Goal: Task Accomplishment & Management: Manage account settings

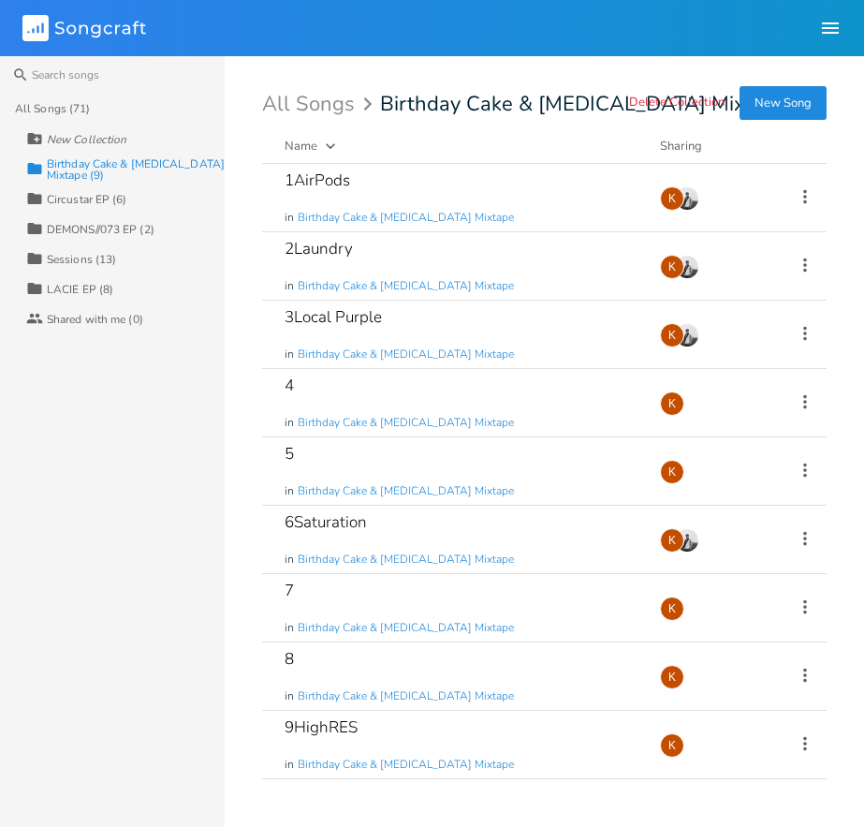
click at [91, 194] on div "Circustar EP (6)" at bounding box center [87, 199] width 81 height 11
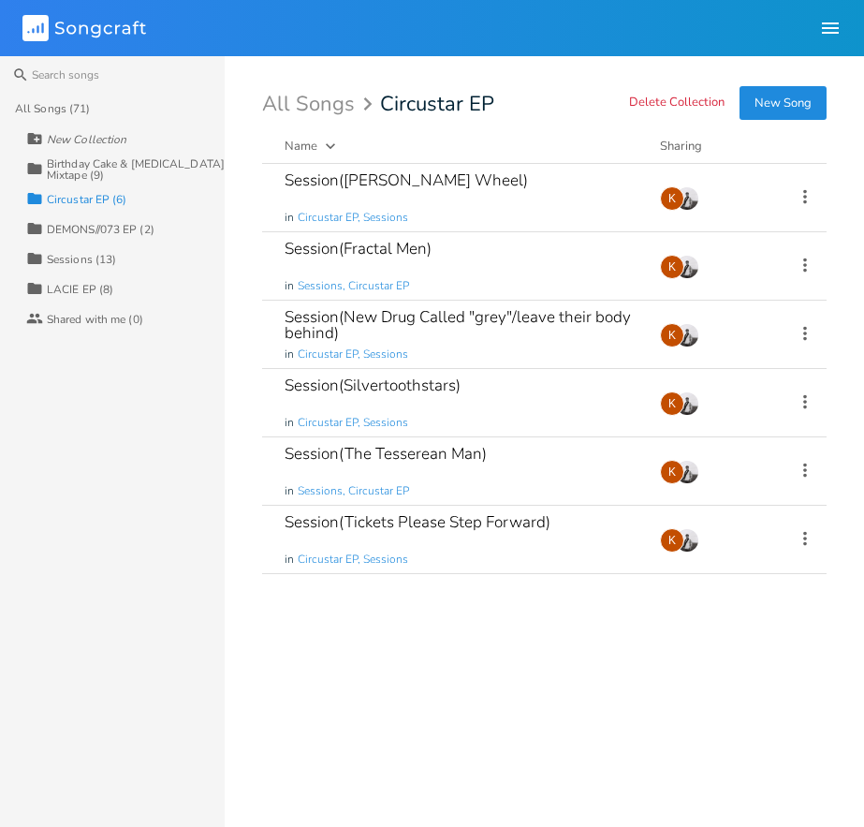
click at [99, 163] on div "Birthday Cake & [MEDICAL_DATA] Mixtape (9)" at bounding box center [136, 169] width 178 height 22
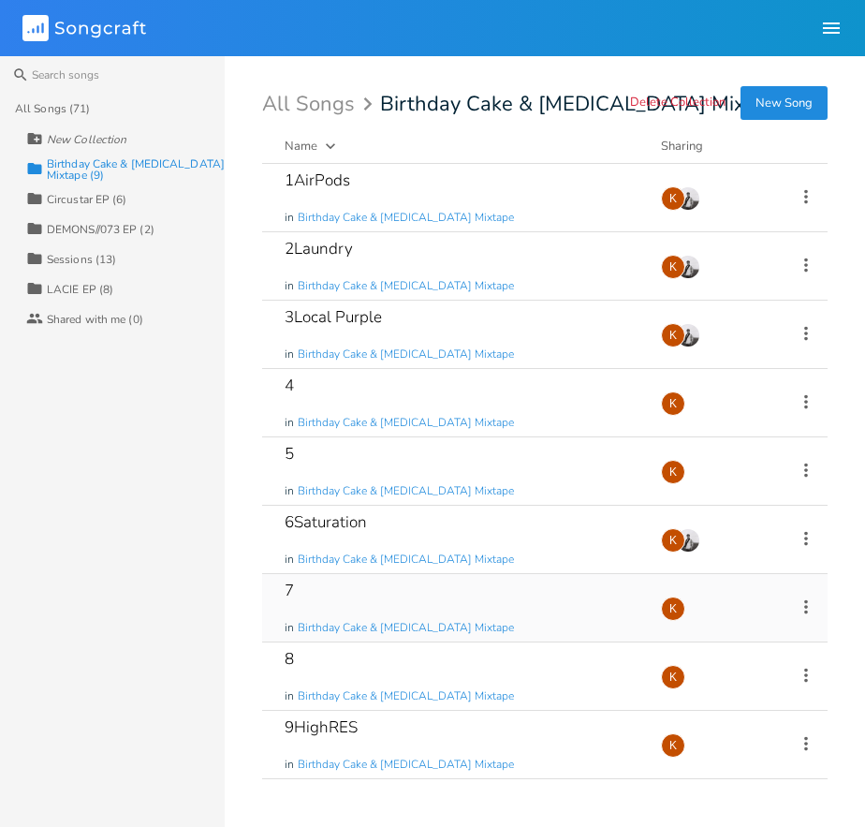
click at [379, 574] on div "7 in Birthday Cake & [MEDICAL_DATA] Mixtape" at bounding box center [462, 607] width 354 height 67
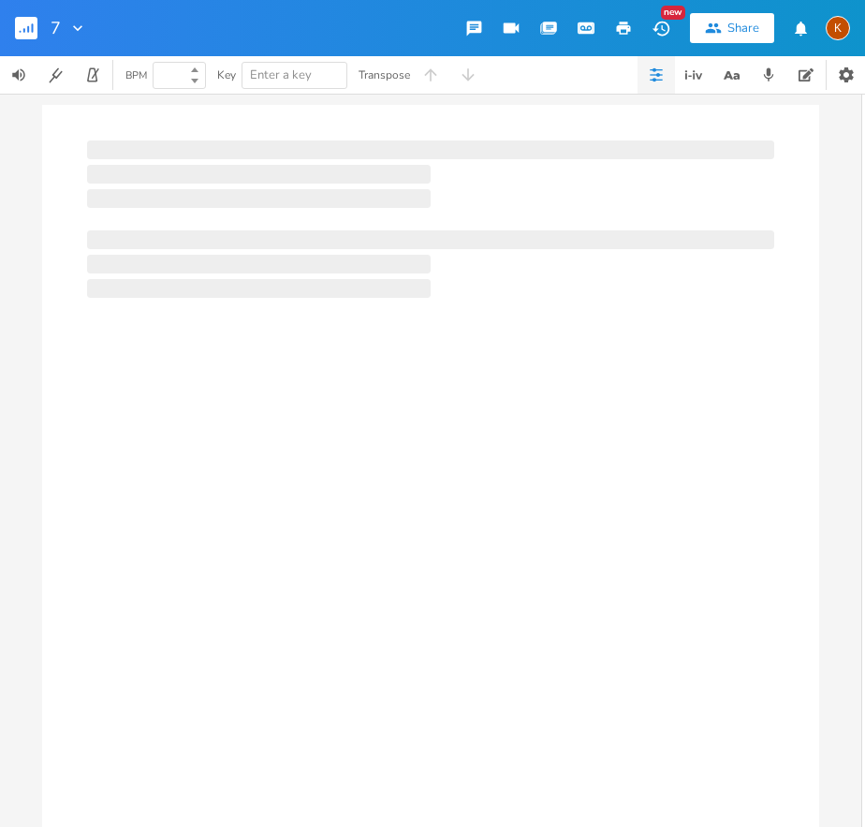
type input "100"
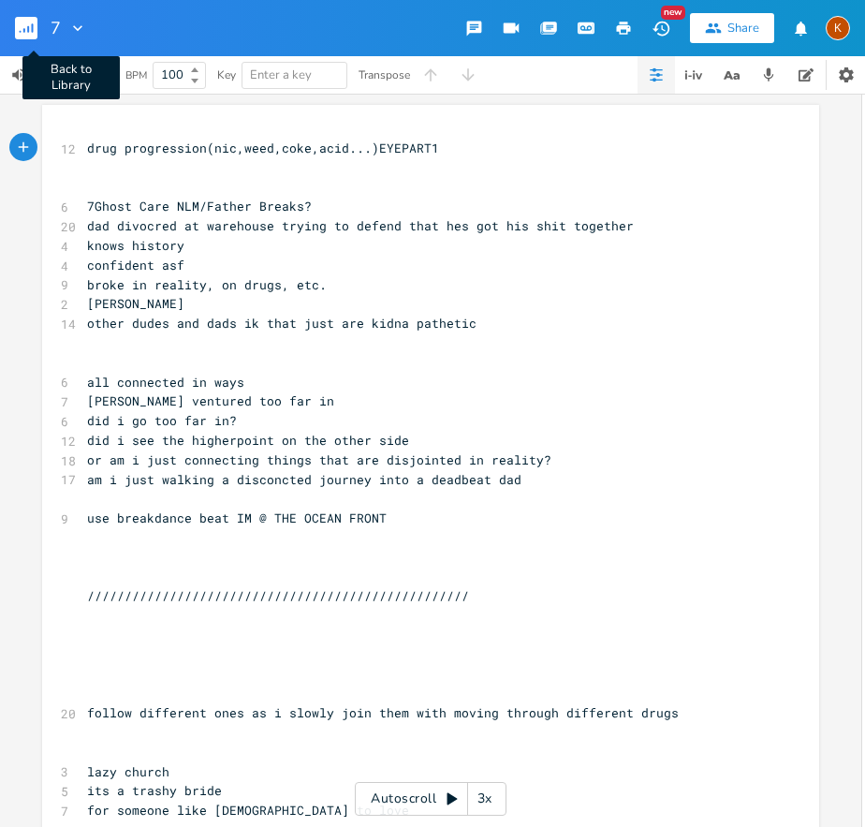
click at [26, 25] on rect "button" at bounding box center [26, 28] width 22 height 22
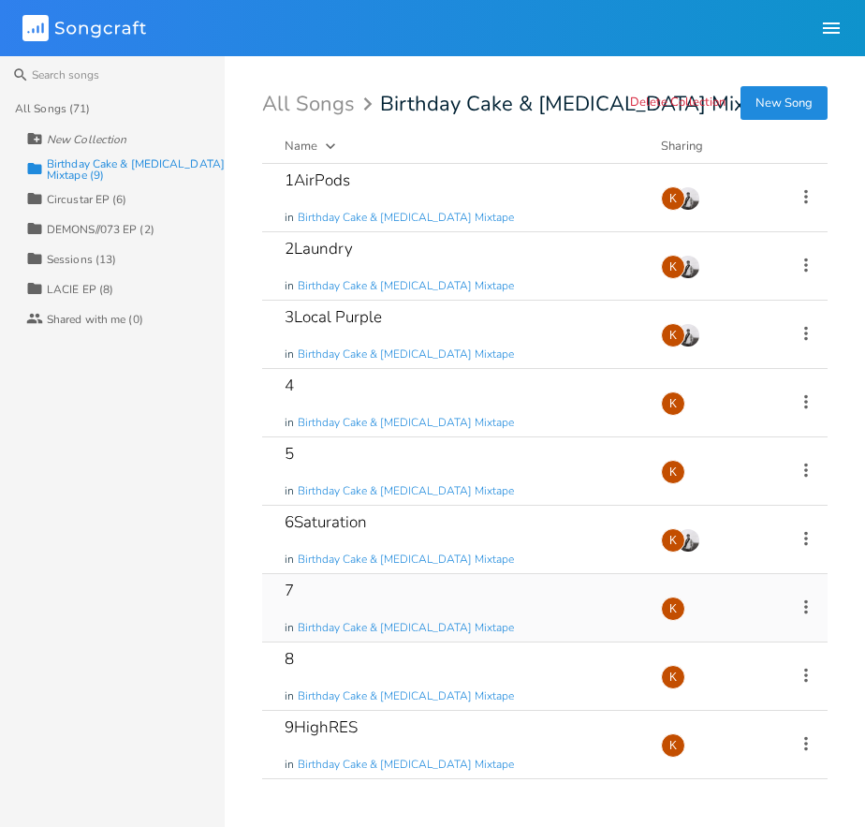
click at [808, 598] on icon at bounding box center [806, 607] width 21 height 21
click at [729, 645] on li "Edit Rename" at bounding box center [731, 636] width 150 height 32
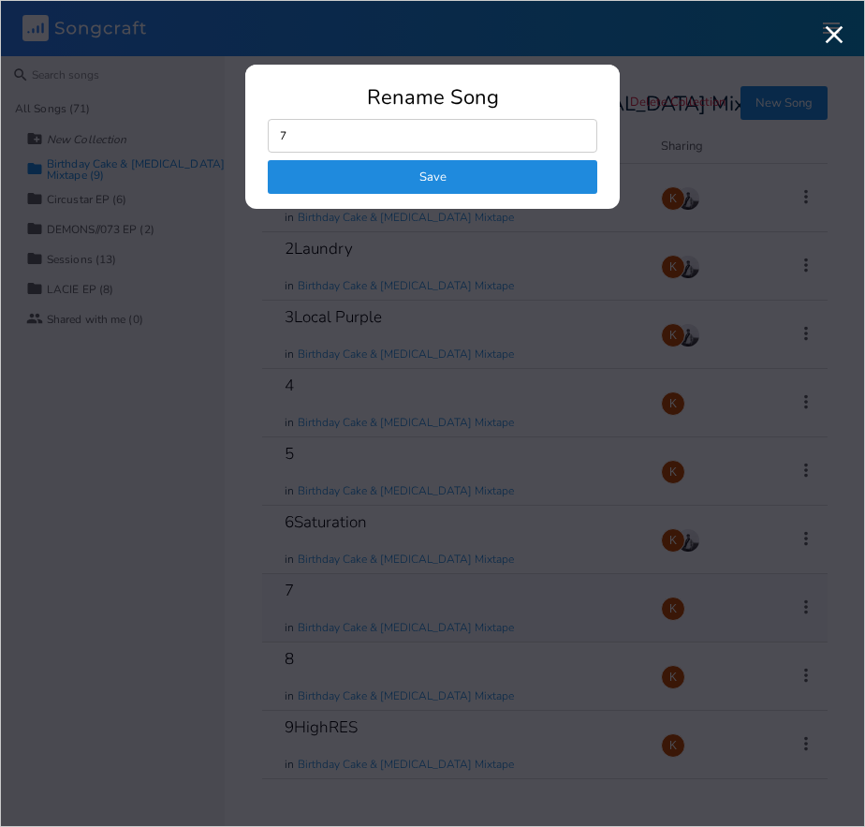
click at [428, 138] on input "7" at bounding box center [433, 136] width 330 height 34
type input "7pompeii"
click button "Save" at bounding box center [433, 177] width 330 height 34
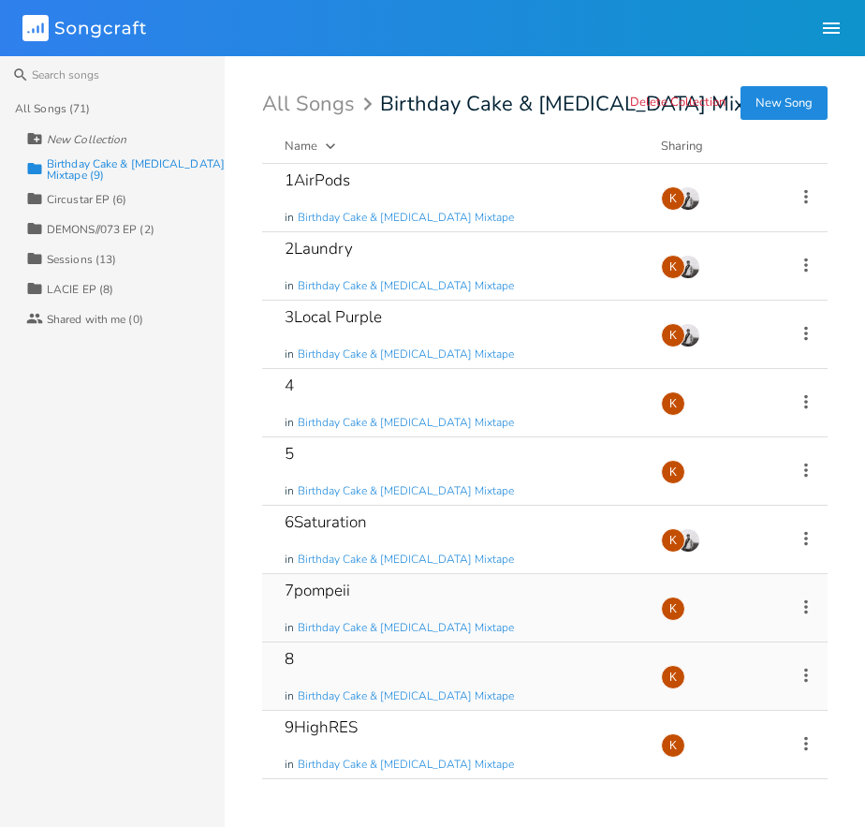
click at [806, 673] on icon at bounding box center [807, 675] width 4 height 14
click at [691, 495] on span "Edit Rename" at bounding box center [692, 496] width 59 height 13
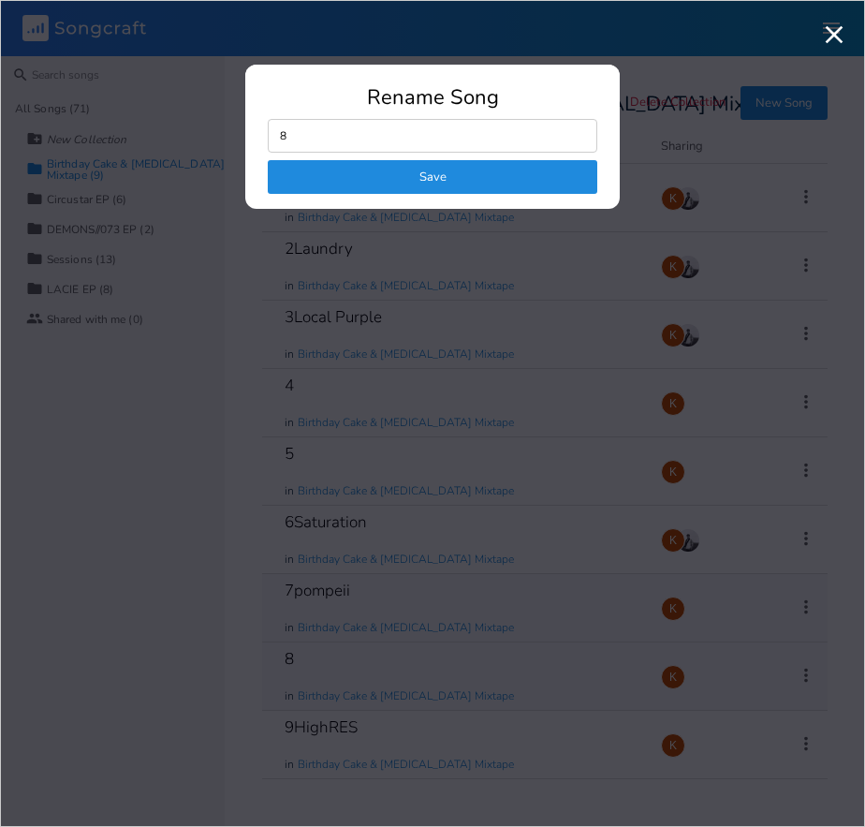
click at [334, 147] on input "8" at bounding box center [433, 136] width 330 height 34
type input "8shrkpool lost"
click button "Save" at bounding box center [433, 177] width 330 height 34
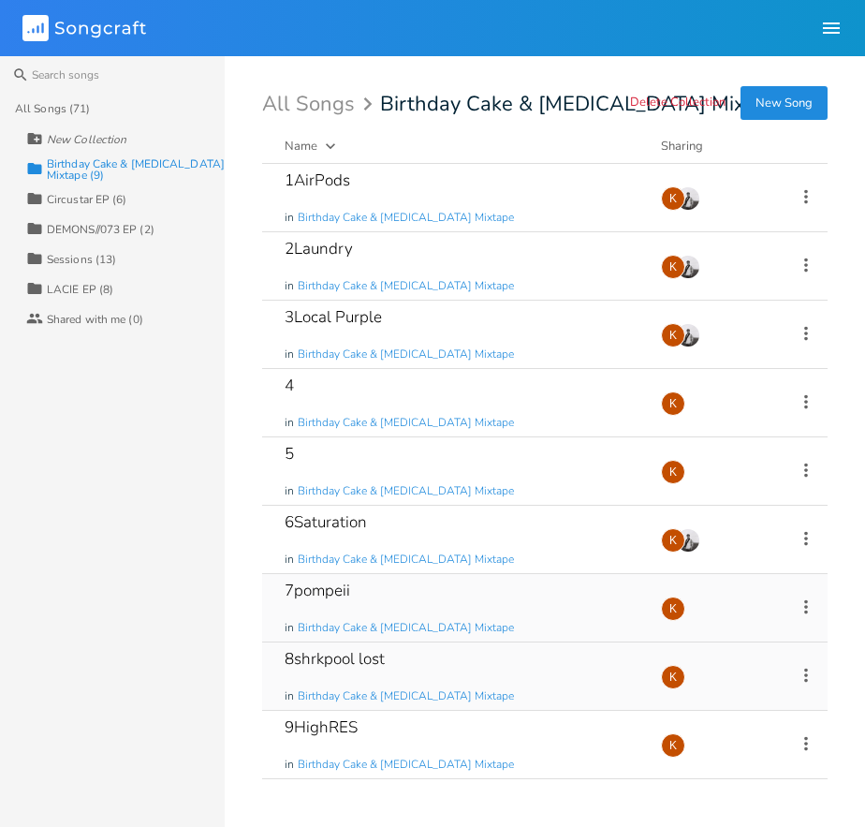
click at [804, 670] on icon at bounding box center [806, 675] width 21 height 21
click at [761, 499] on li "Edit Rename" at bounding box center [731, 496] width 150 height 32
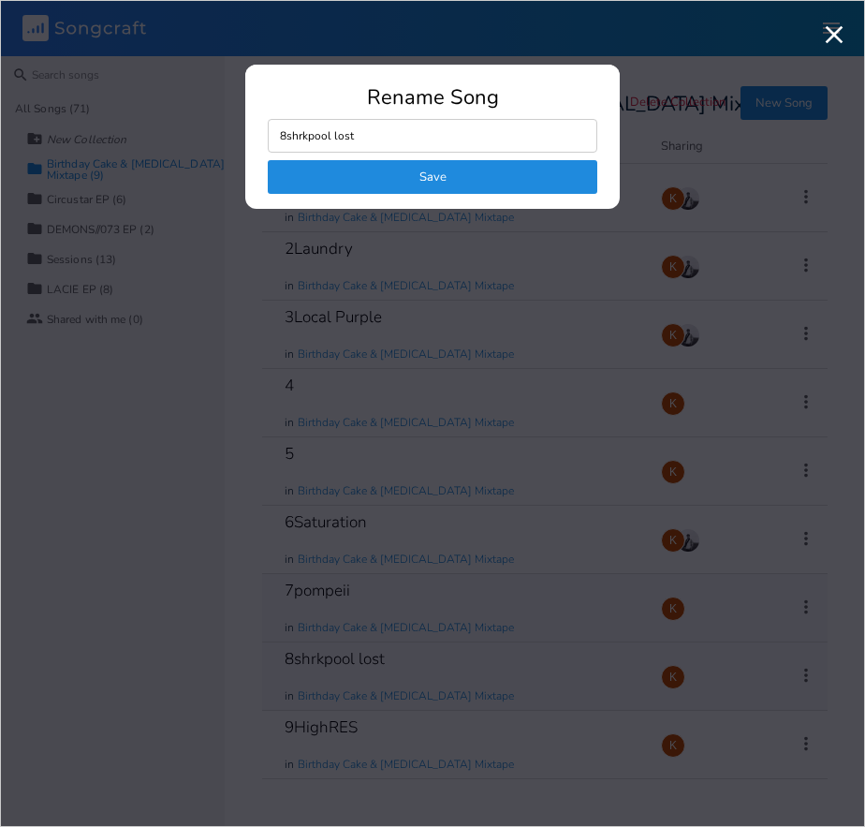
click at [408, 140] on input "8shrkpool lost" at bounding box center [433, 136] width 330 height 34
type input "8shrkpool float"
click button "Save" at bounding box center [433, 177] width 330 height 34
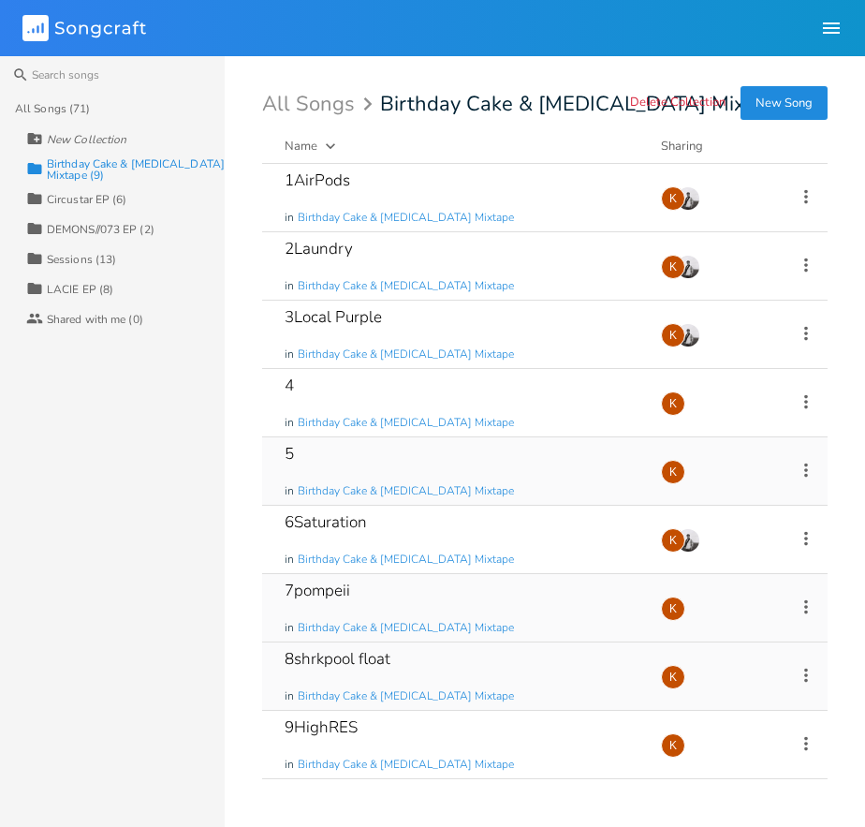
click at [804, 469] on icon at bounding box center [806, 470] width 21 height 21
click at [705, 499] on span "Edit Rename" at bounding box center [692, 499] width 59 height 13
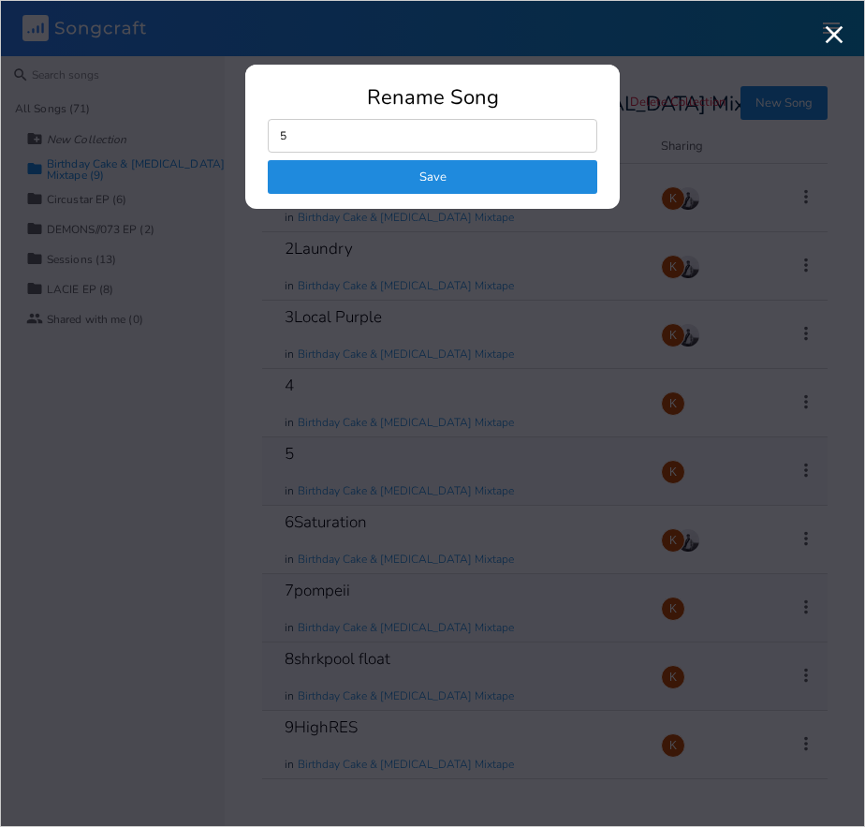
click at [400, 141] on input "5" at bounding box center [433, 136] width 330 height 34
type input "5alt"
click button "Save" at bounding box center [433, 177] width 330 height 34
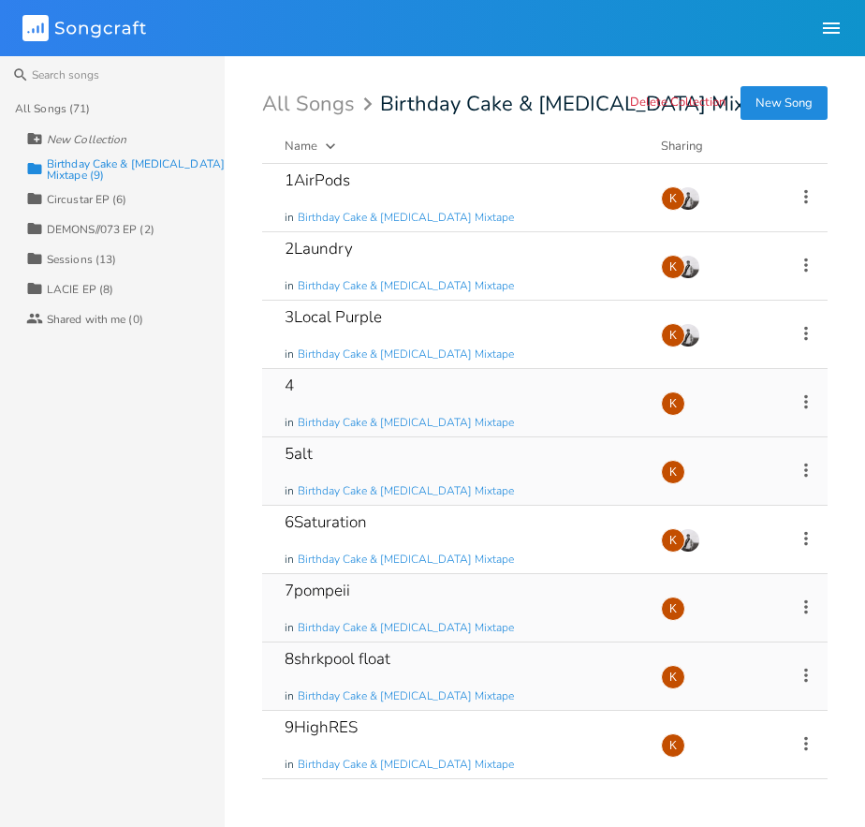
click at [808, 397] on icon at bounding box center [806, 401] width 21 height 21
click at [772, 428] on li "Edit Rename" at bounding box center [731, 431] width 150 height 32
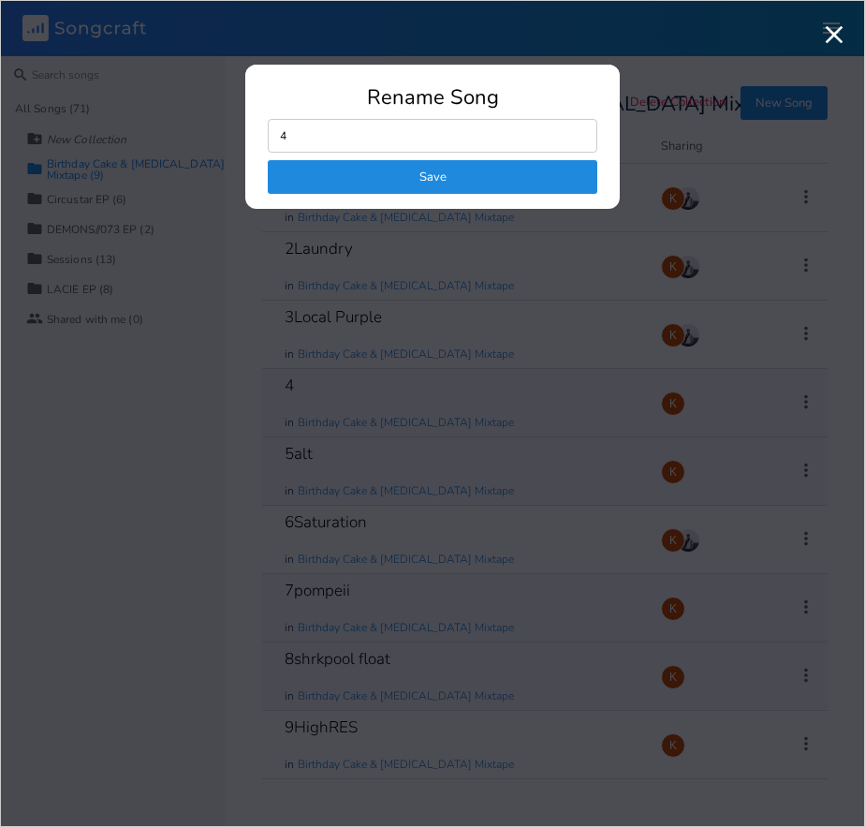
click at [453, 138] on input "4" at bounding box center [433, 136] width 330 height 34
type input "4purple pt2"
click at [537, 170] on button "Save" at bounding box center [433, 177] width 330 height 34
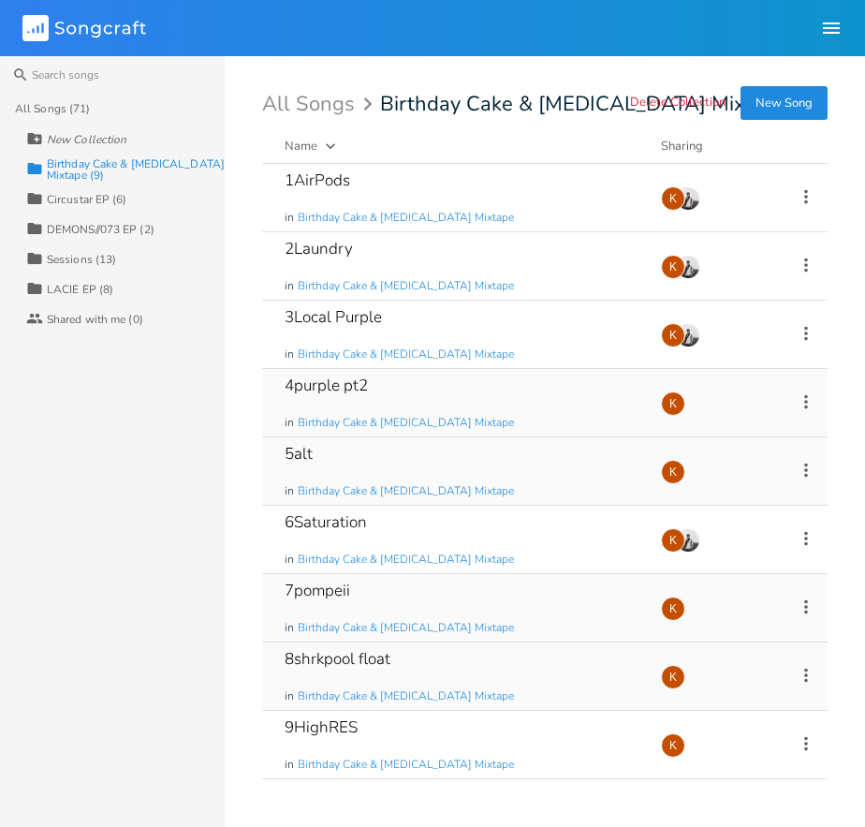
click at [560, 589] on div "7pompeii in Birthday Cake & [MEDICAL_DATA] Mixtape" at bounding box center [462, 607] width 354 height 67
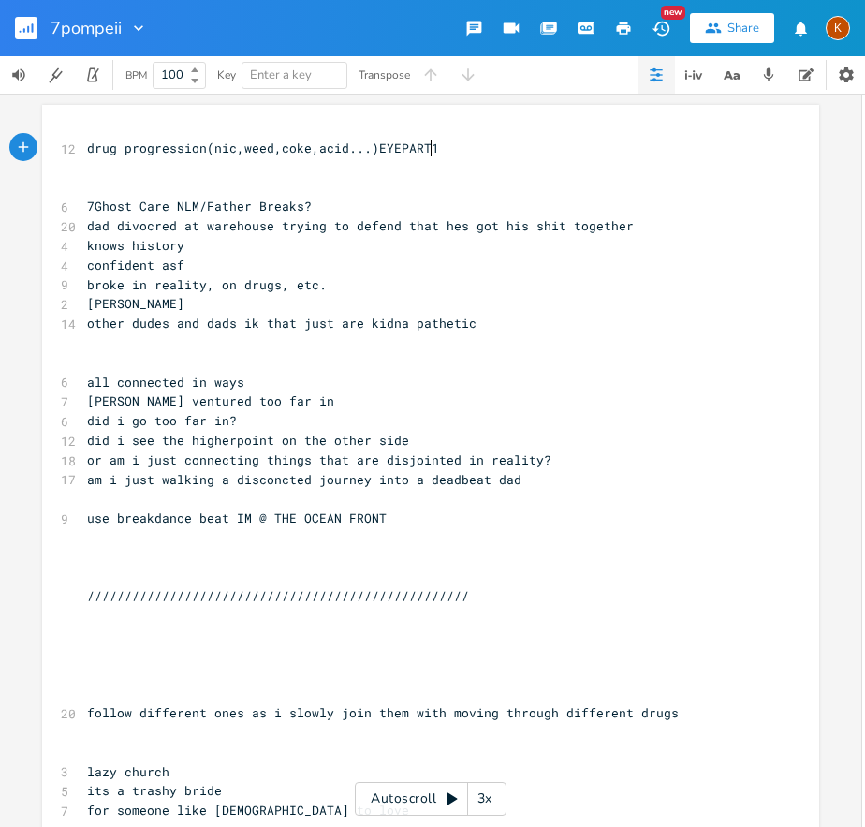
click at [441, 578] on pre "​" at bounding box center [421, 578] width 676 height 20
type textarea "use breakdance beat IM @ THE OCEAN FRONT"
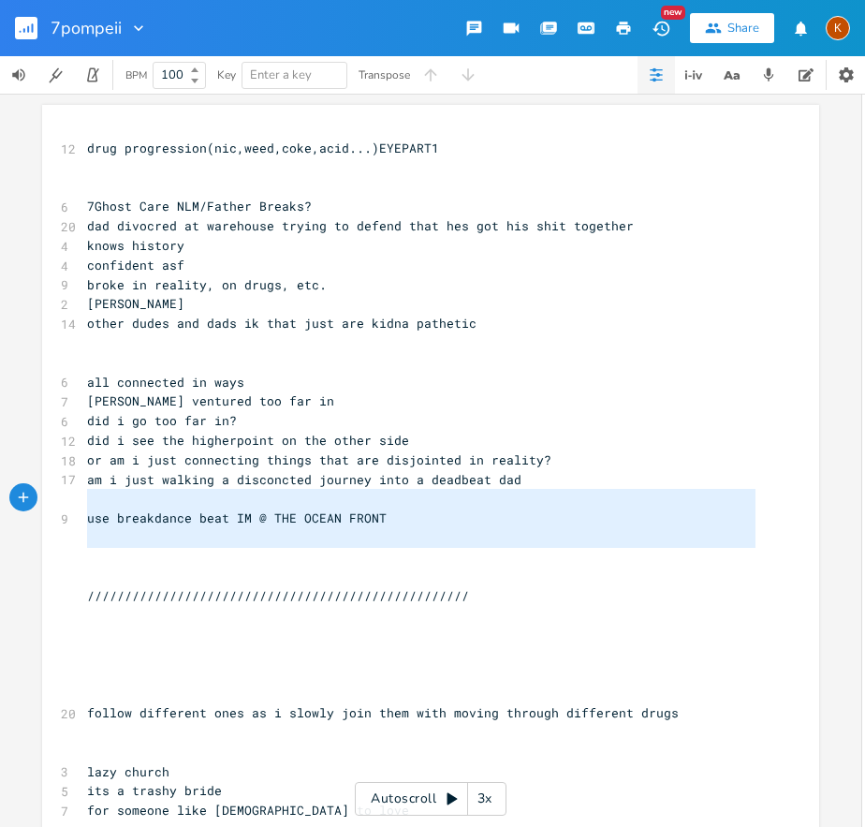
drag, startPoint x: 385, startPoint y: 562, endPoint x: 327, endPoint y: 495, distance: 89.0
click at [327, 495] on div "12 drug progression(nic,weed,coke,acid...)EYEPART1 ​ ​ 6 7Ghost Care NLM/Father…" at bounding box center [421, 752] width 676 height 1227
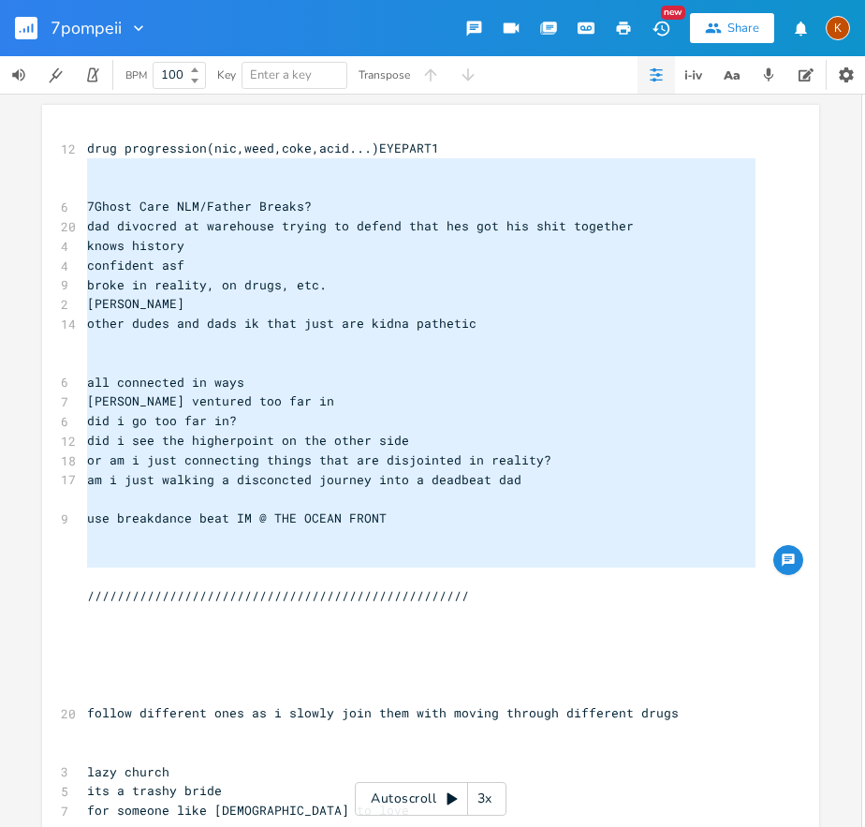
type textarea "drug progression(nic,weed,coke,acid...)EYEPART1 7Ghost Care NLM/Father Breaks? …"
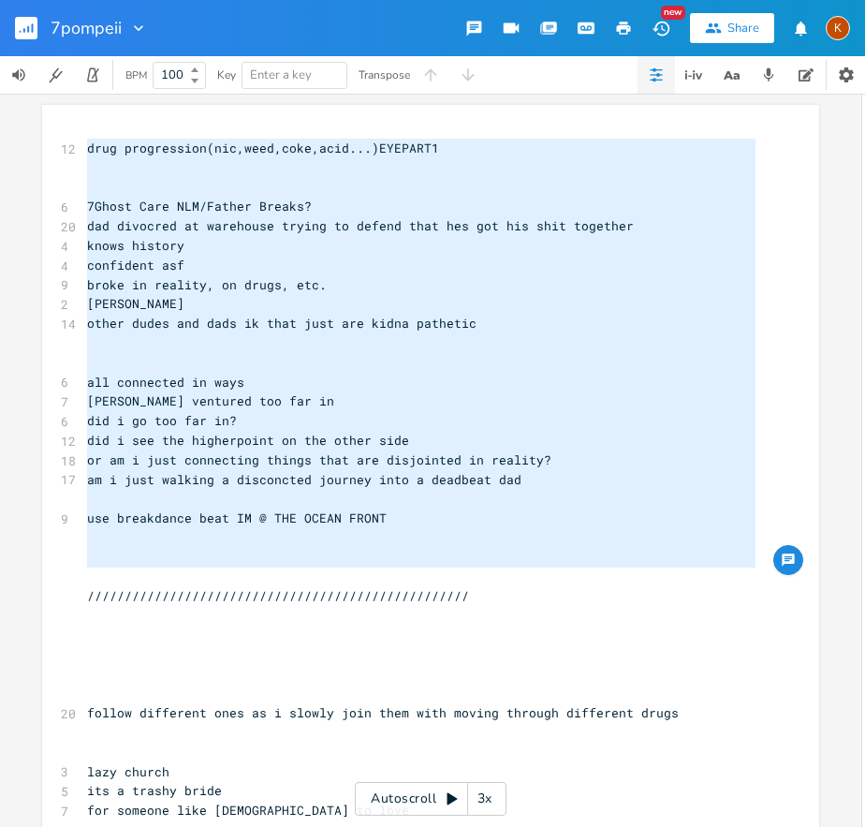
drag, startPoint x: 304, startPoint y: 583, endPoint x: 81, endPoint y: 125, distance: 510.6
click at [75, 116] on div "drug progression(nic,weed,coke,acid...)EYEPART1 7Ghost Care NLM/Father Breaks? …" at bounding box center [430, 748] width 777 height 1287
click at [77, 142] on div "drug progression(nic,weed,coke,acid...)EYEPART1 7Ghost Care NLM/Father Breaks? …" at bounding box center [430, 748] width 777 height 1287
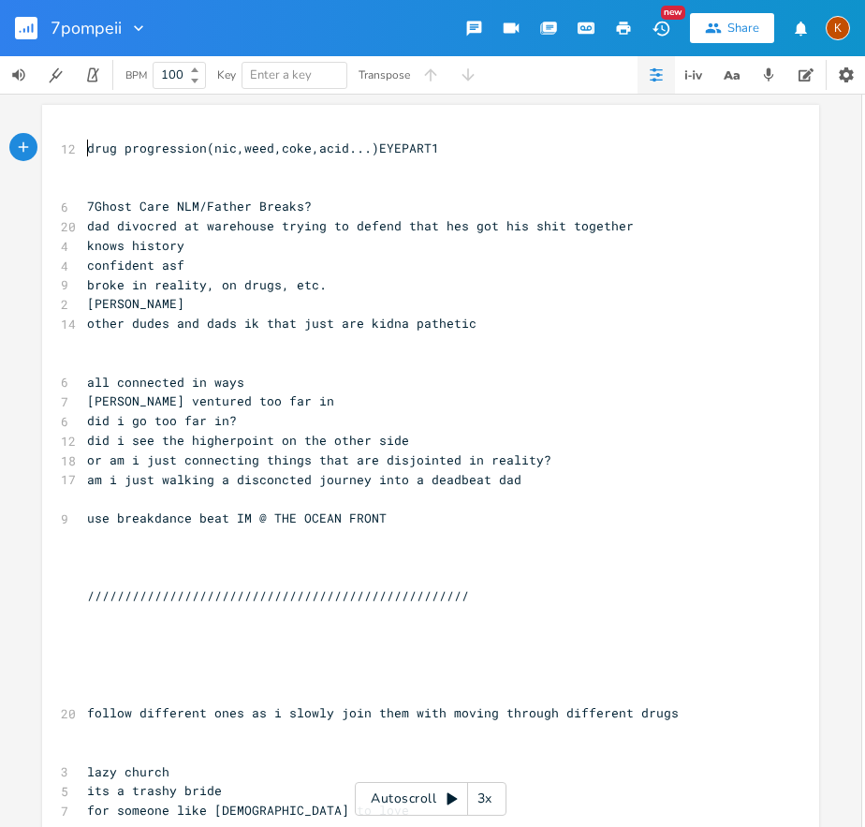
click at [83, 142] on pre "drug progression(nic,weed,coke,acid...)EYEPART1" at bounding box center [421, 149] width 676 height 20
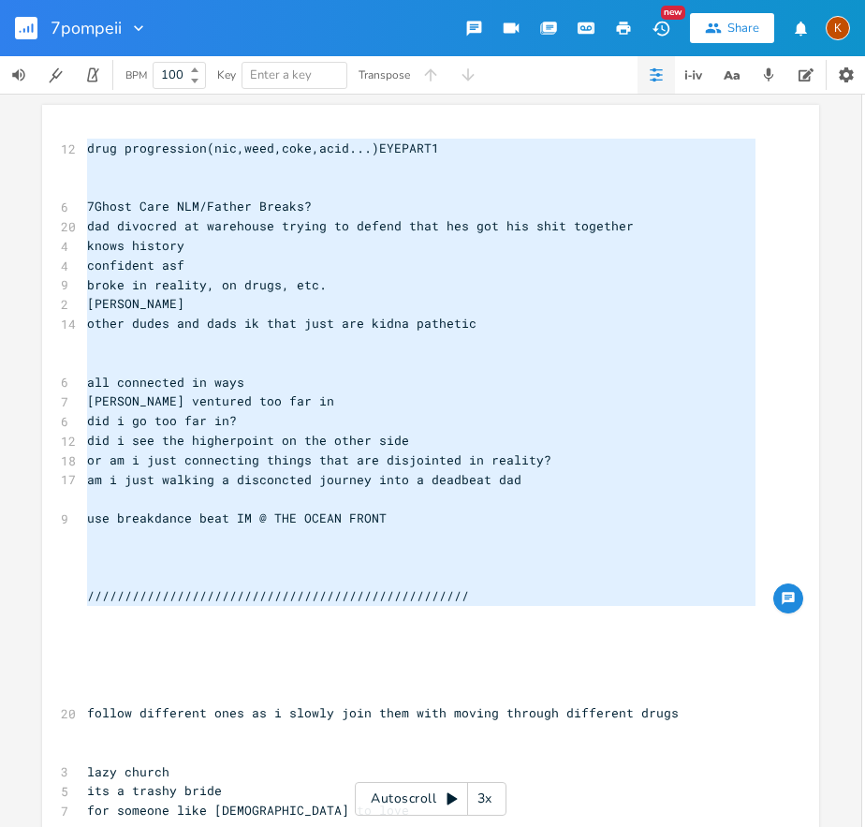
type textarea "drug progression(nic,weed,coke,acid...)EYEPART1 7Ghost Care NLM/Father Breaks? …"
drag, startPoint x: 79, startPoint y: 142, endPoint x: 459, endPoint y: 600, distance: 595.3
click at [459, 600] on div "12 drug progression(nic,weed,coke,acid...)EYEPART1 ​ ​ 6 7Ghost Care NLM/Father…" at bounding box center [421, 752] width 676 height 1227
click at [397, 557] on pre "​" at bounding box center [421, 558] width 676 height 20
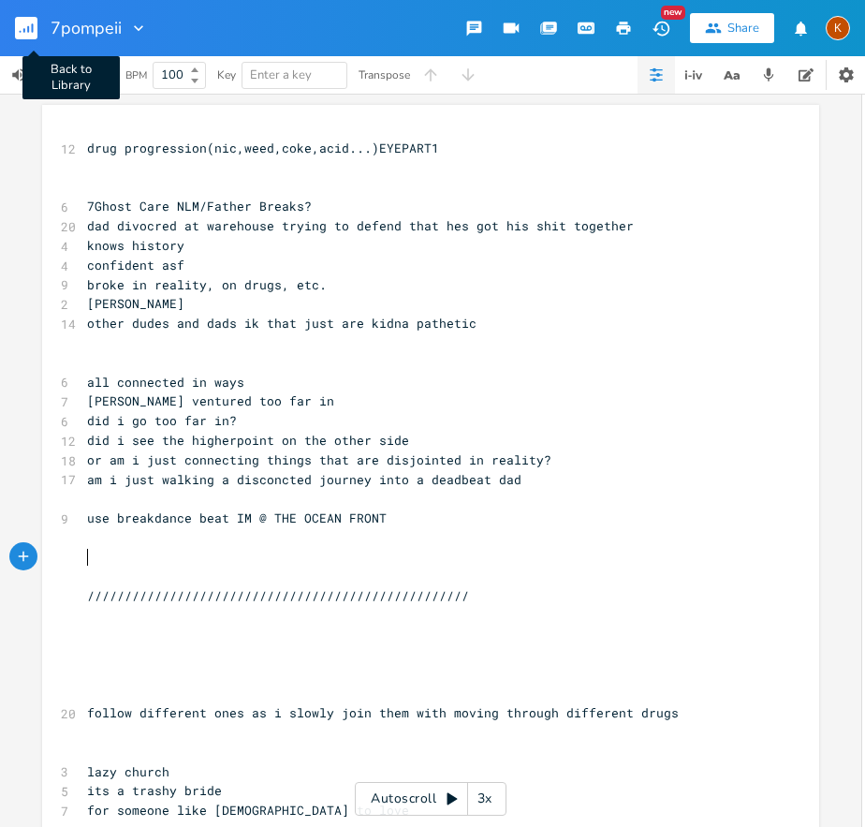
click at [28, 28] on icon "button" at bounding box center [28, 29] width 2 height 7
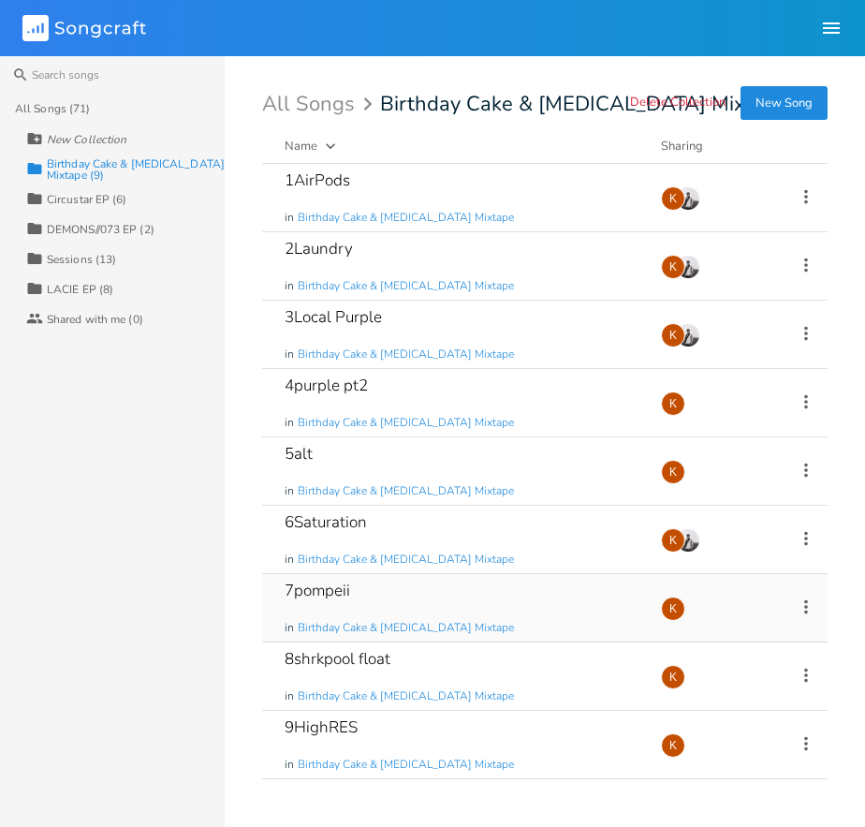
click at [559, 605] on div "7pompeii in Birthday Cake & [MEDICAL_DATA] Mixtape" at bounding box center [462, 607] width 354 height 67
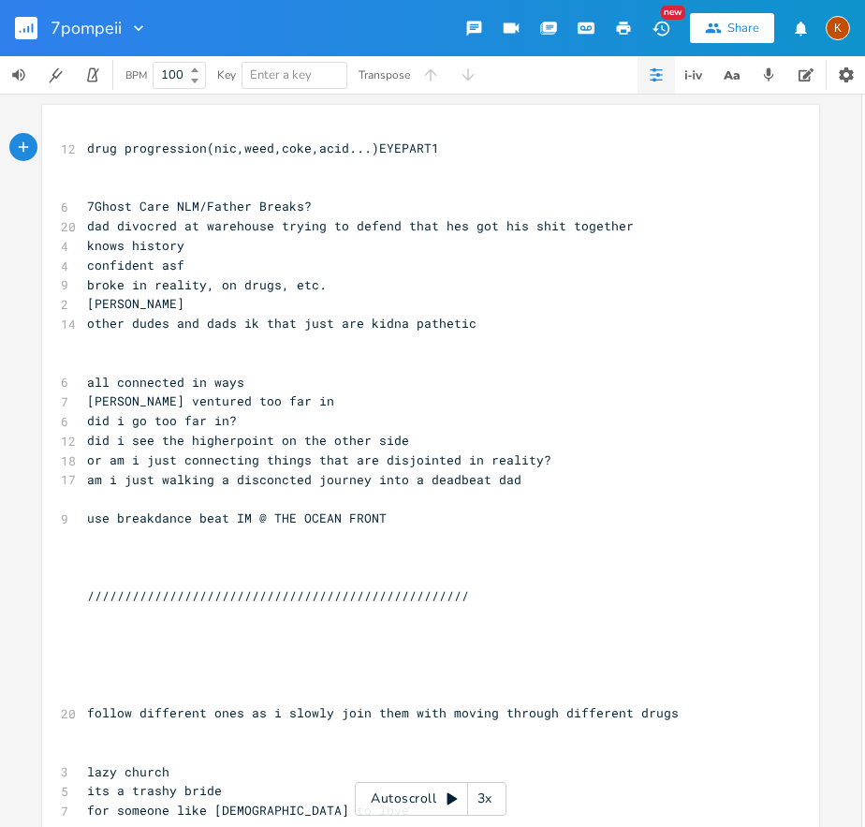
click at [28, 37] on rect "button" at bounding box center [26, 28] width 22 height 22
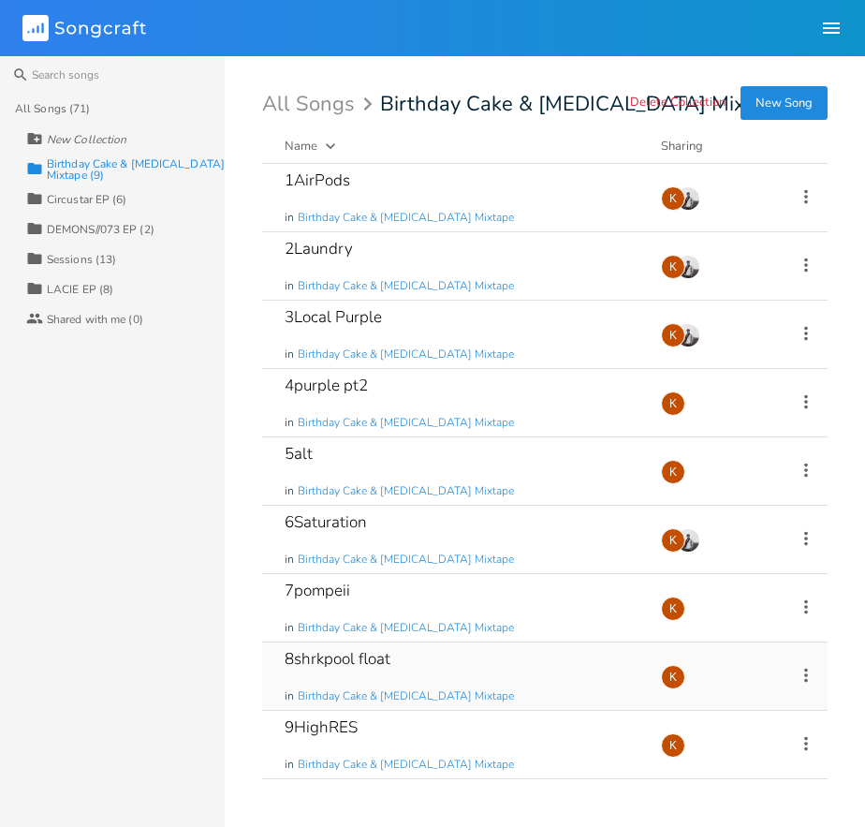
click at [806, 675] on icon at bounding box center [807, 675] width 4 height 14
click at [690, 499] on span "Edit Rename" at bounding box center [692, 496] width 59 height 13
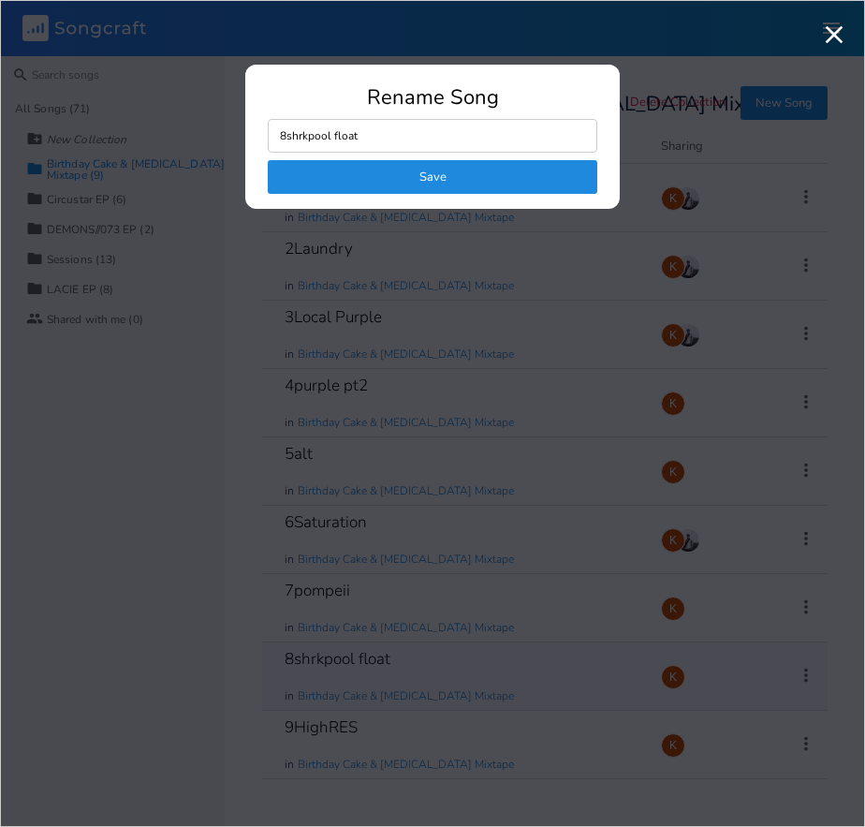
click at [369, 126] on input "8shrkpool float" at bounding box center [433, 136] width 330 height 34
drag, startPoint x: 348, startPoint y: 132, endPoint x: 311, endPoint y: 142, distance: 38.9
click at [288, 142] on input "8shrkpool float" at bounding box center [433, 136] width 330 height 34
type input "8"
click at [544, 176] on button "Save" at bounding box center [433, 177] width 330 height 34
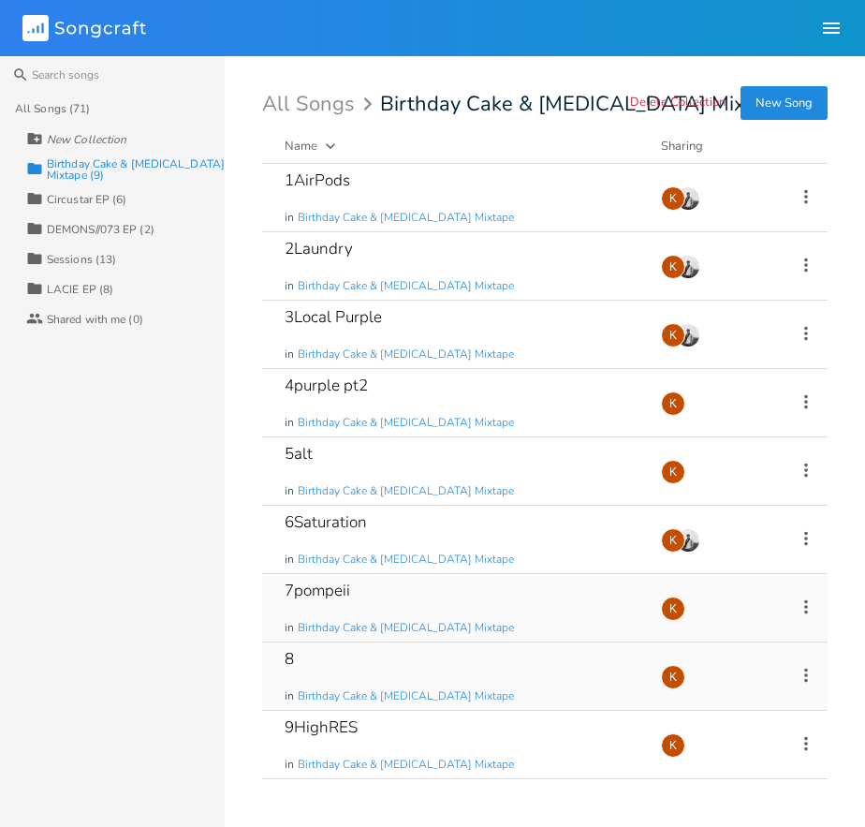
click at [805, 612] on icon at bounding box center [806, 607] width 21 height 21
click at [689, 636] on span "Edit Rename" at bounding box center [692, 635] width 59 height 13
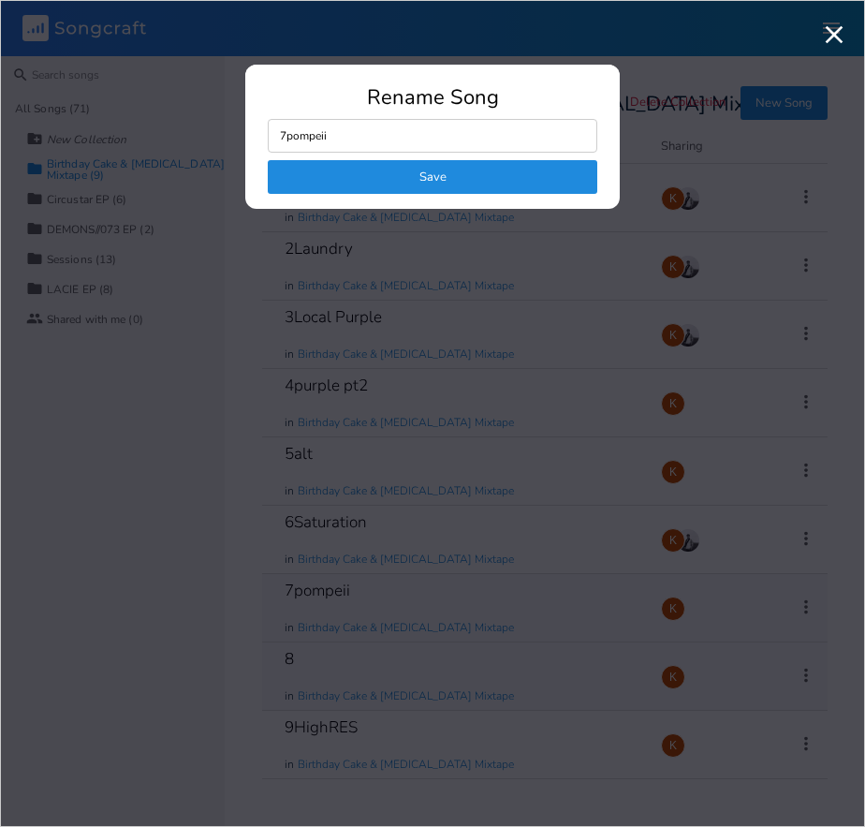
click at [362, 120] on input "7pompeii" at bounding box center [433, 136] width 330 height 34
drag, startPoint x: 353, startPoint y: 135, endPoint x: 288, endPoint y: 142, distance: 65.1
click at [288, 142] on input "7pompeii" at bounding box center [433, 136] width 330 height 34
type input "7"
click at [343, 175] on button "Save" at bounding box center [433, 177] width 330 height 34
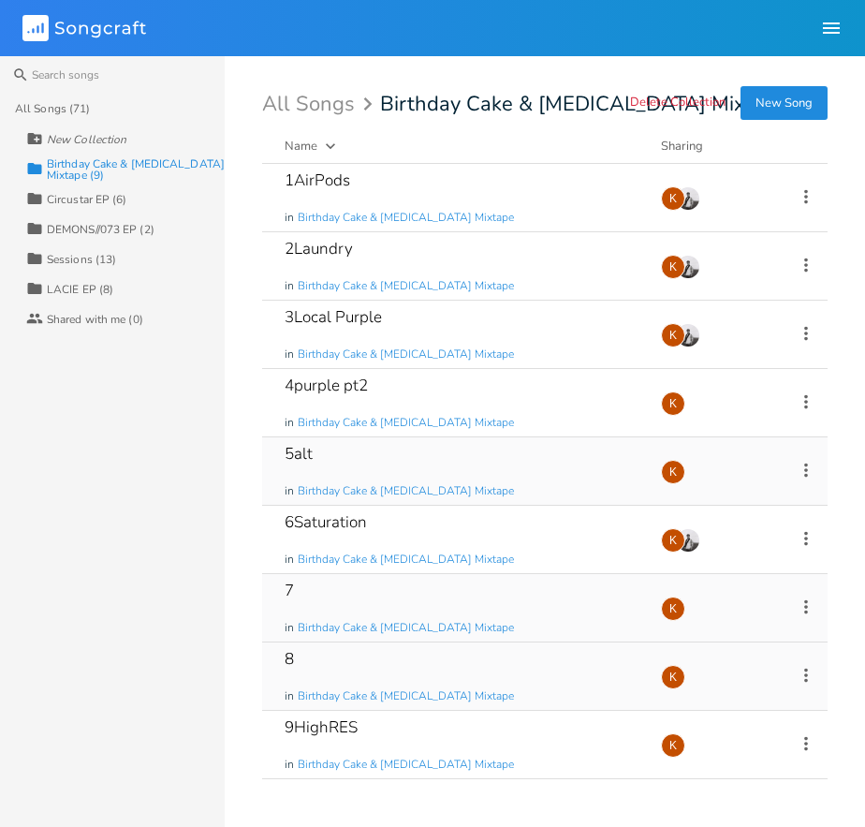
drag, startPoint x: 799, startPoint y: 467, endPoint x: 790, endPoint y: 476, distance: 12.6
click at [798, 468] on icon at bounding box center [806, 470] width 21 height 21
click at [755, 487] on li "Edit Rename" at bounding box center [731, 499] width 150 height 32
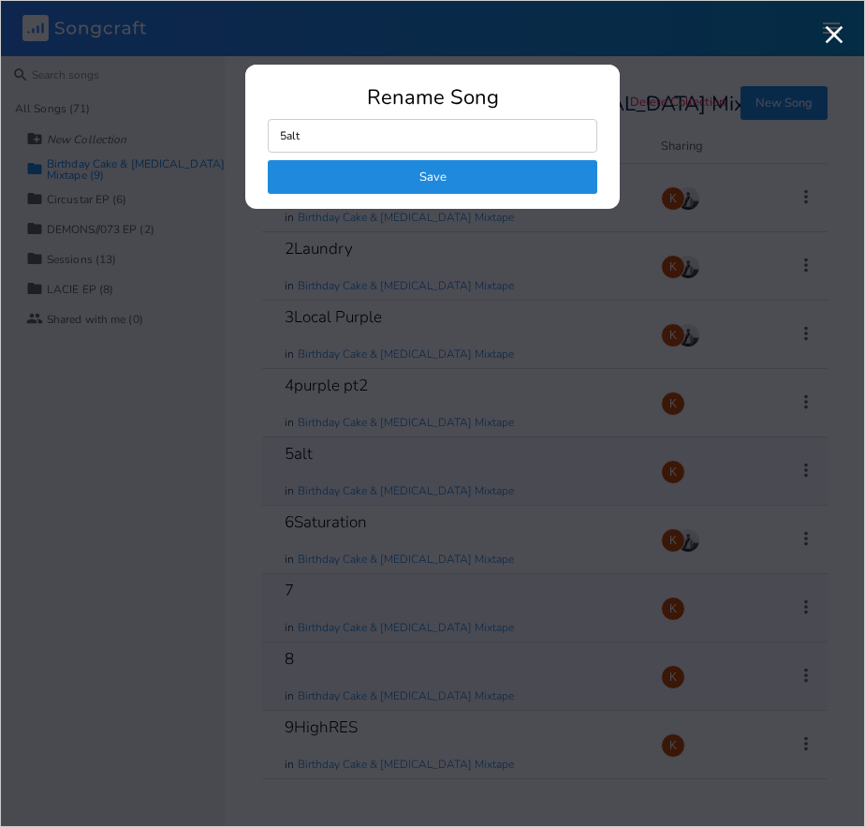
click at [290, 134] on input "5alt" at bounding box center [433, 136] width 330 height 34
click at [314, 135] on input "5alt" at bounding box center [433, 136] width 330 height 34
type input "5"
drag, startPoint x: 443, startPoint y: 170, endPoint x: 439, endPoint y: 160, distance: 11.0
click at [439, 160] on button "Save" at bounding box center [433, 177] width 330 height 34
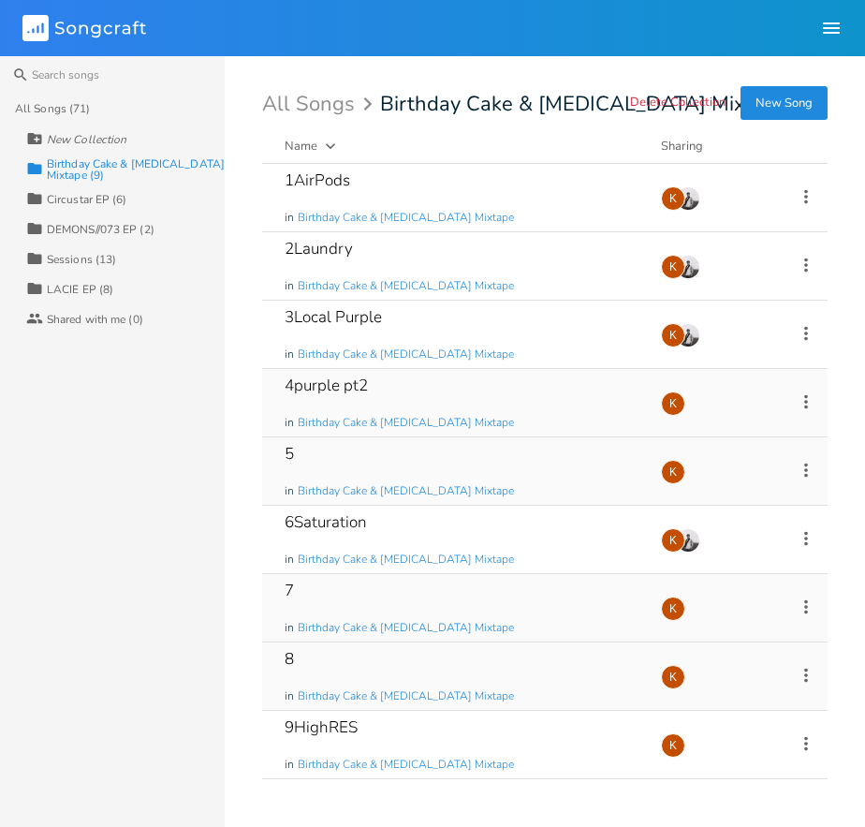
click at [800, 398] on icon at bounding box center [806, 401] width 21 height 21
click at [695, 428] on span "Edit Rename" at bounding box center [692, 430] width 59 height 13
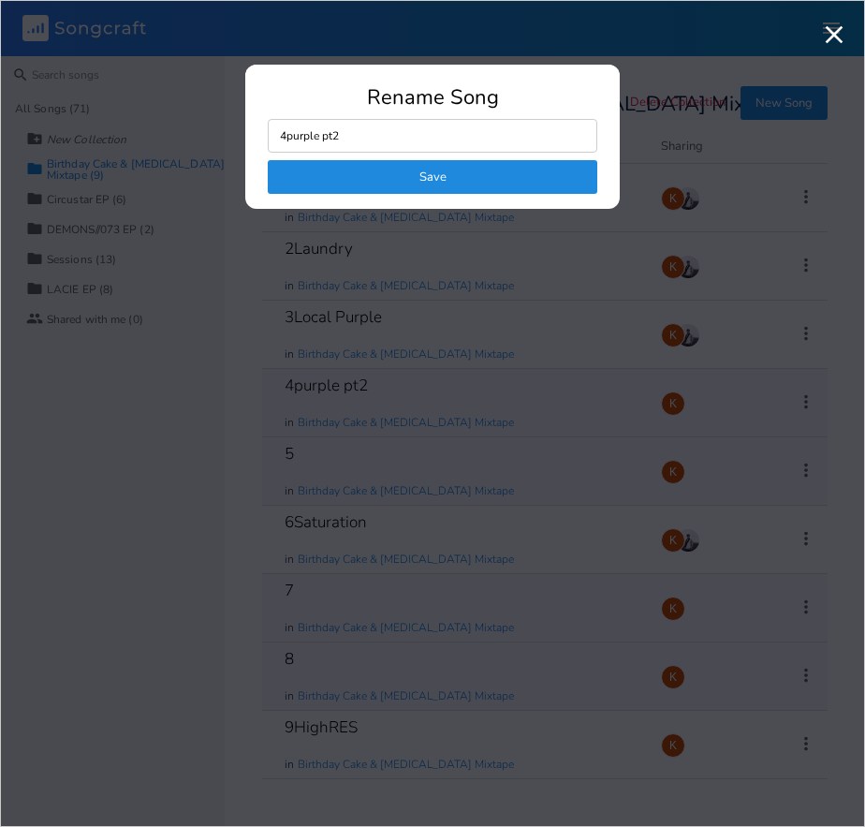
drag, startPoint x: 370, startPoint y: 135, endPoint x: 351, endPoint y: 141, distance: 19.8
click at [370, 135] on input "4purple pt2" at bounding box center [433, 136] width 330 height 34
drag, startPoint x: 324, startPoint y: 138, endPoint x: 288, endPoint y: 136, distance: 35.6
click at [288, 136] on input "4purple pt2" at bounding box center [433, 136] width 330 height 34
type input "4"
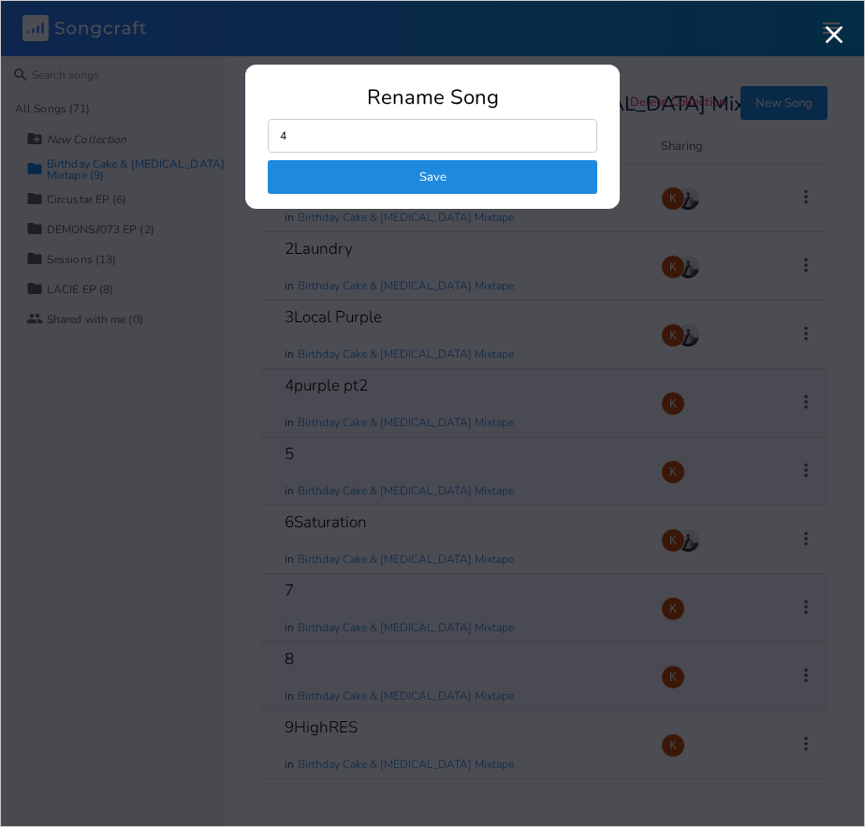
click at [528, 174] on button "Save" at bounding box center [433, 177] width 330 height 34
